Goal: Transaction & Acquisition: Purchase product/service

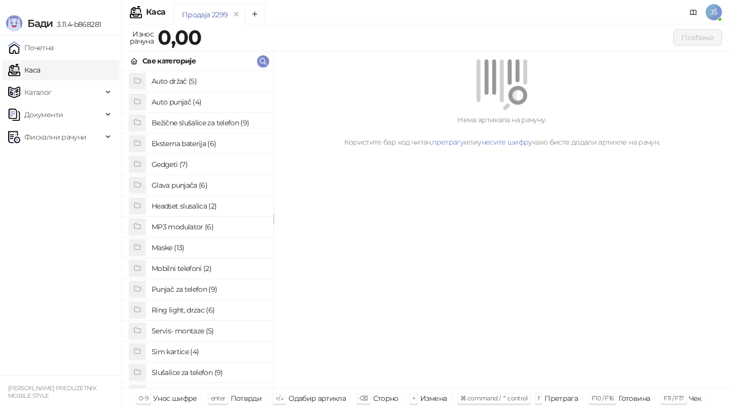
scroll to position [56, 0]
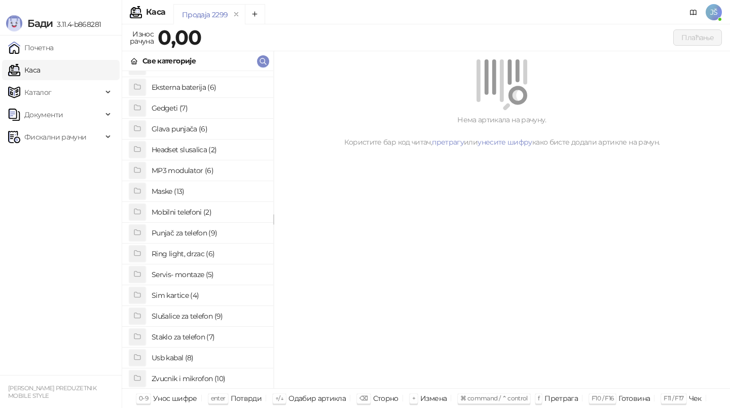
click at [200, 134] on h4 "Glava punjača (6)" at bounding box center [209, 129] width 114 height 16
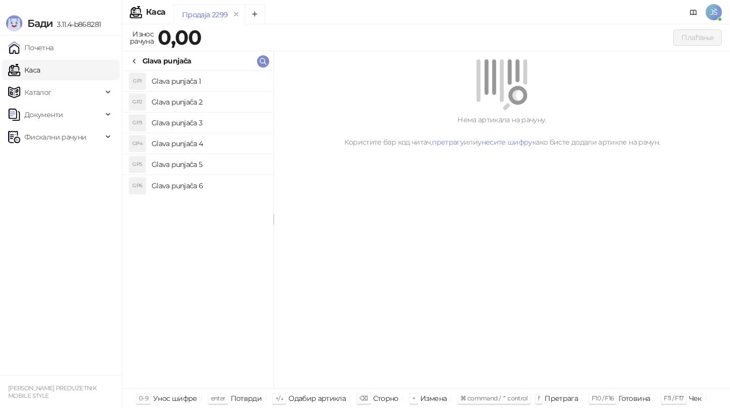
click at [203, 122] on h4 "Glava punjača 3" at bounding box center [209, 123] width 114 height 16
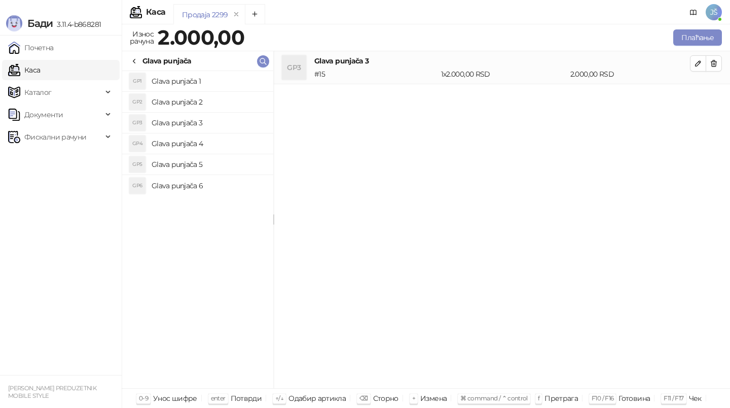
click at [209, 150] on h4 "Glava punjača 4" at bounding box center [209, 143] width 114 height 16
click at [715, 89] on button "button" at bounding box center [714, 96] width 16 height 16
click at [192, 121] on h4 "Glava punjača 3" at bounding box center [209, 123] width 114 height 16
click at [718, 42] on button "Плаћање" at bounding box center [697, 37] width 49 height 16
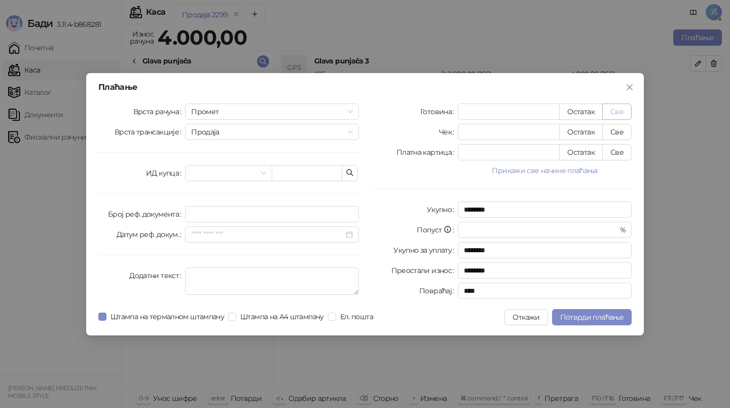
click at [630, 104] on button "Све" at bounding box center [616, 111] width 29 height 16
type input "****"
click at [567, 317] on span "Потврди плаћање" at bounding box center [591, 316] width 63 height 9
